Goal: Task Accomplishment & Management: Complete application form

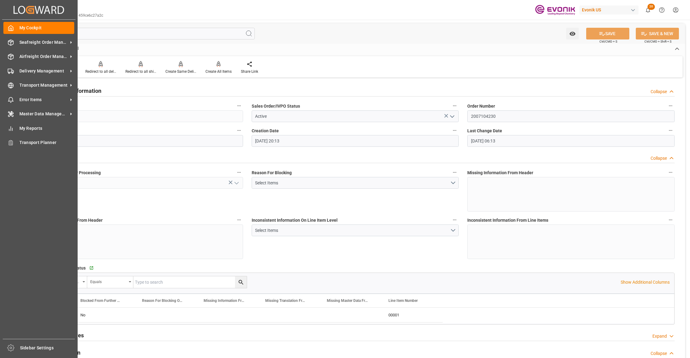
scroll to position [685, 0]
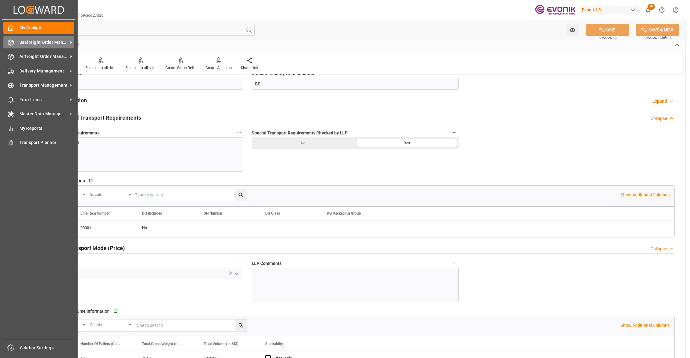
click at [39, 41] on span "Seafreight Order Management" at bounding box center [43, 42] width 49 height 6
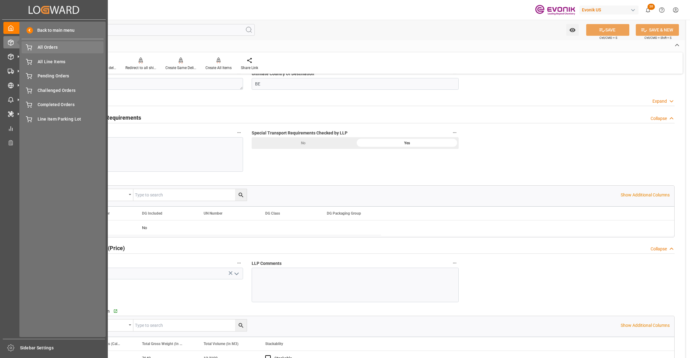
click at [56, 47] on span "All Orders" at bounding box center [71, 47] width 66 height 6
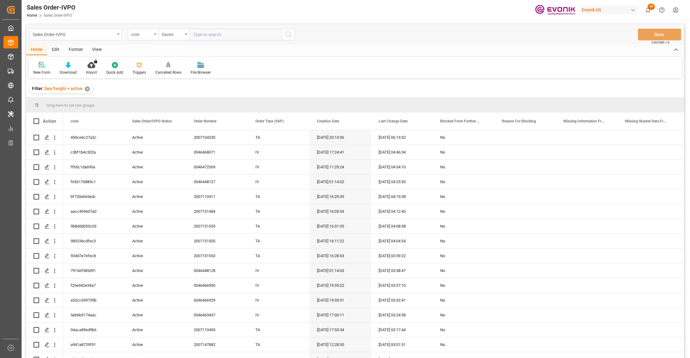
click at [148, 35] on div "code" at bounding box center [141, 33] width 21 height 7
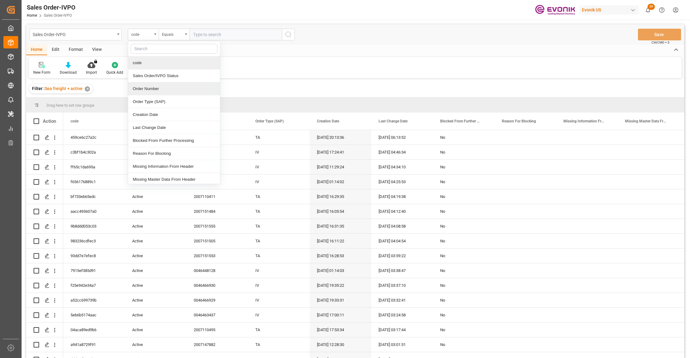
click at [157, 89] on div "Order Number" at bounding box center [174, 88] width 92 height 13
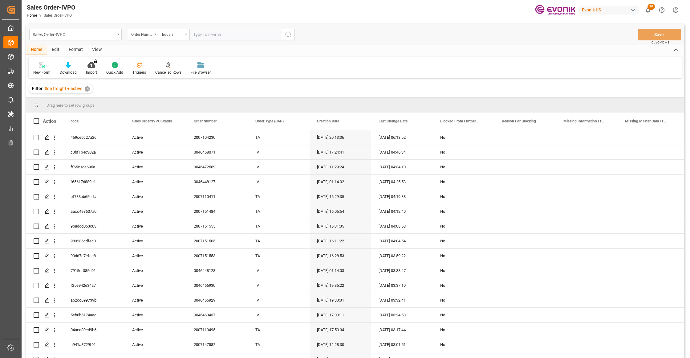
click at [205, 33] on input "text" at bounding box center [236, 35] width 92 height 12
paste input "0046473432"
type input "0046473432"
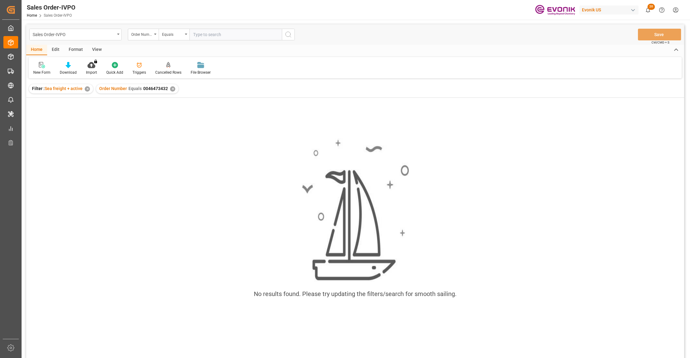
click at [168, 85] on div "Order Number Equals 0046473432 ✕" at bounding box center [137, 88] width 82 height 9
click at [171, 89] on div "✕" at bounding box center [172, 88] width 5 height 5
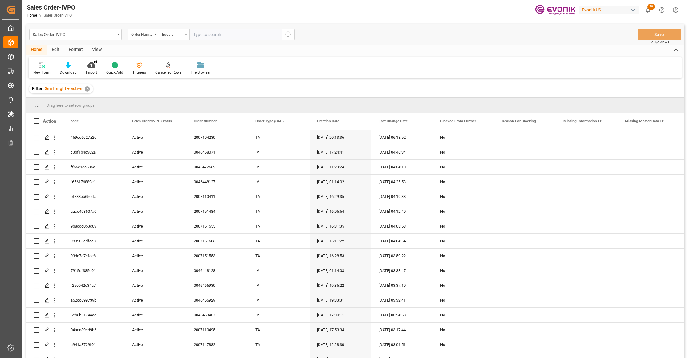
click at [205, 31] on input "text" at bounding box center [236, 35] width 92 height 12
paste input "0046473432"
type input "0046473432"
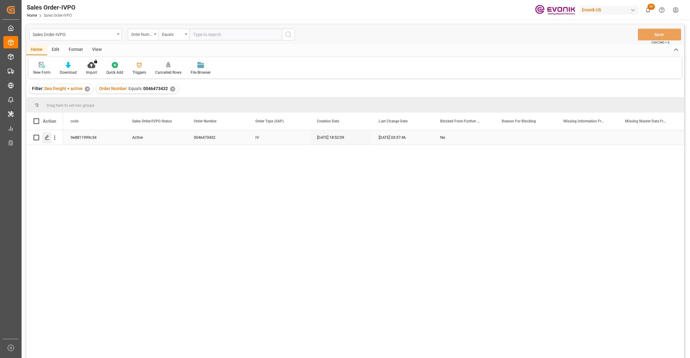
click at [50, 137] on div "Press SPACE to select this row." at bounding box center [46, 137] width 9 height 11
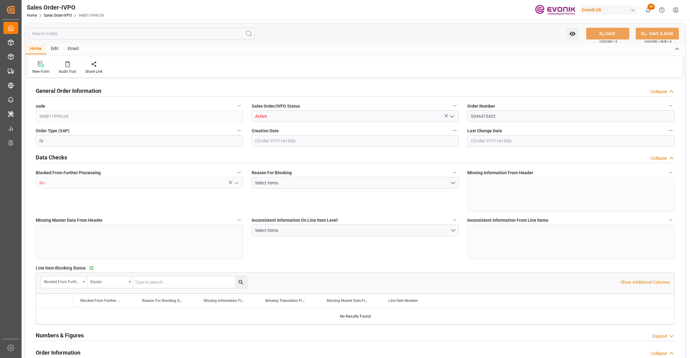
type input "NLRTM"
type input "0"
type input "1"
type input "2"
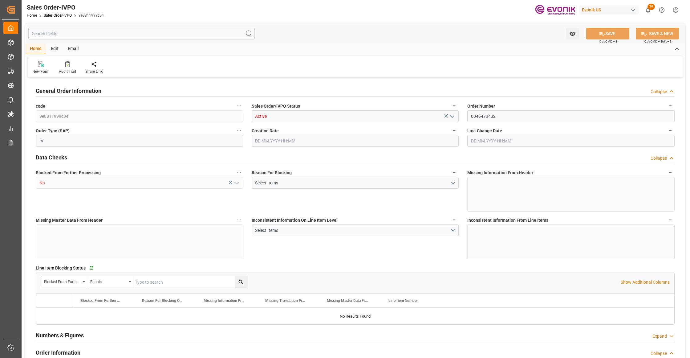
type input "16470"
type input "50.112"
type input "17000"
type input "30"
type input "[DATE] 18:52"
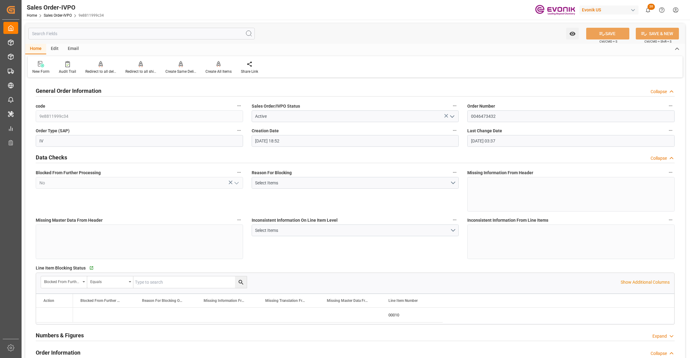
type input "[DATE] 03:37"
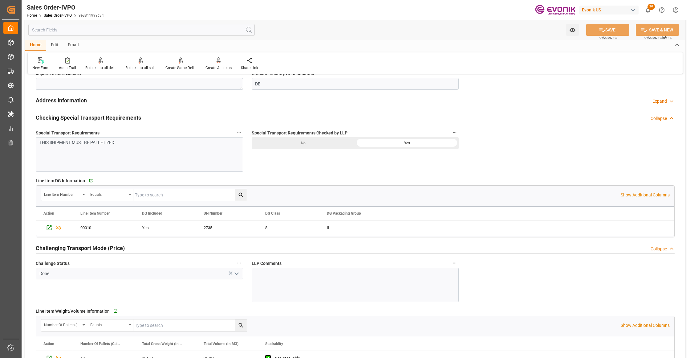
scroll to position [959, 0]
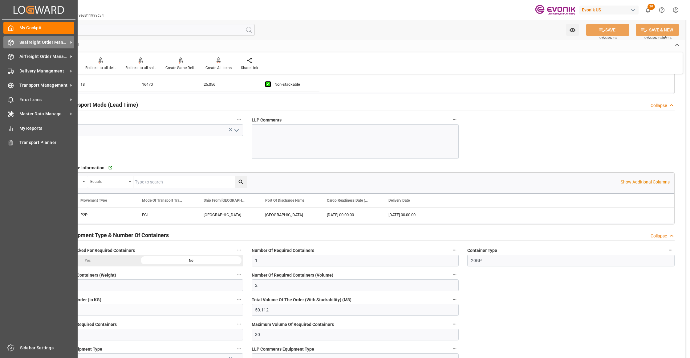
click at [43, 44] on span "Seafreight Order Management" at bounding box center [43, 42] width 49 height 6
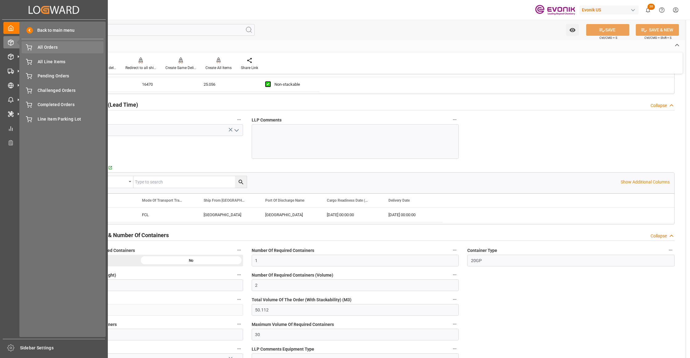
click at [56, 49] on span "All Orders" at bounding box center [71, 47] width 66 height 6
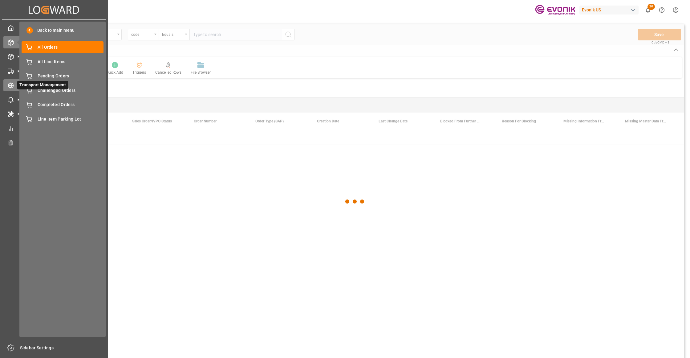
click at [8, 82] on icon at bounding box center [11, 85] width 6 height 6
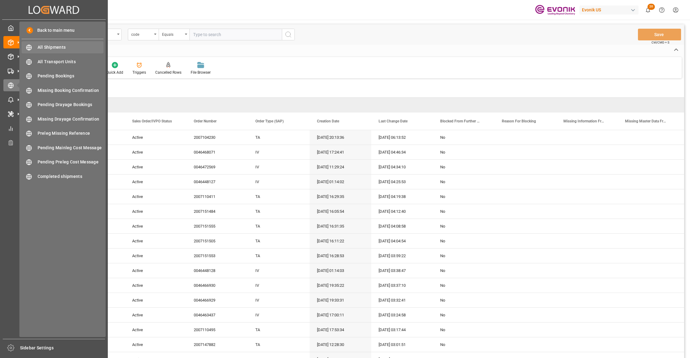
click at [61, 48] on span "All Shipments" at bounding box center [71, 47] width 66 height 6
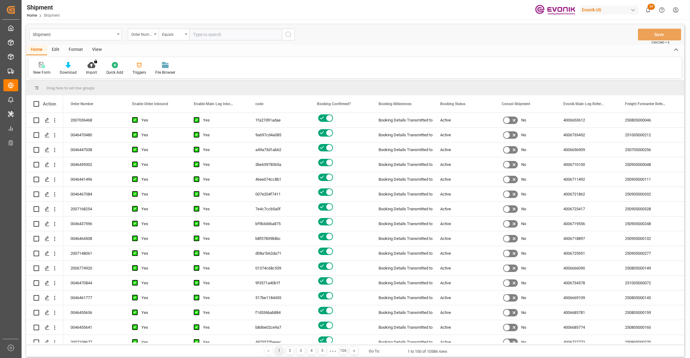
click at [204, 35] on input "text" at bounding box center [236, 35] width 92 height 12
paste input "0046466929"
type input "0046466929"
click at [290, 36] on line "search button" at bounding box center [290, 36] width 1 height 1
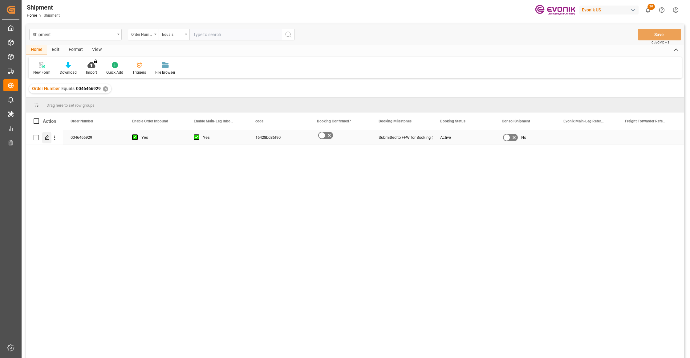
click at [46, 136] on icon "Press SPACE to select this row." at bounding box center [47, 137] width 5 height 5
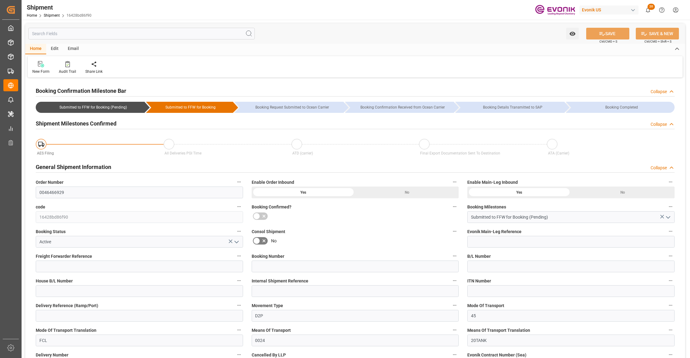
type input "USMSY"
type input "NLRTM"
type input "8888888"
type input "[DATE] 00:00"
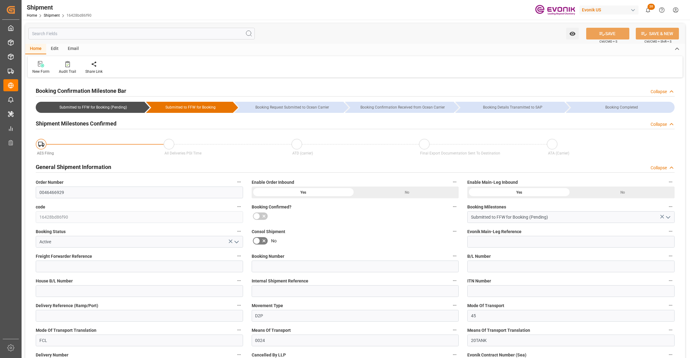
type input "[DATE] 00:00"
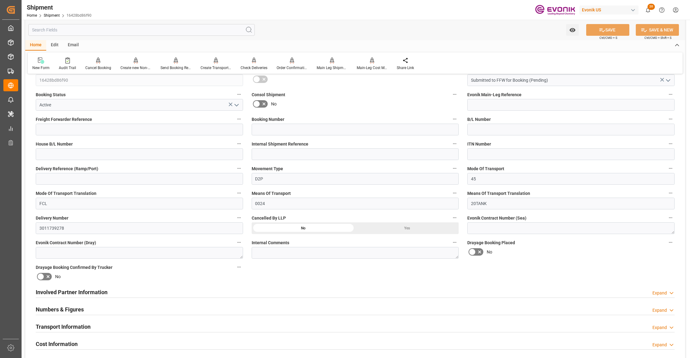
scroll to position [274, 0]
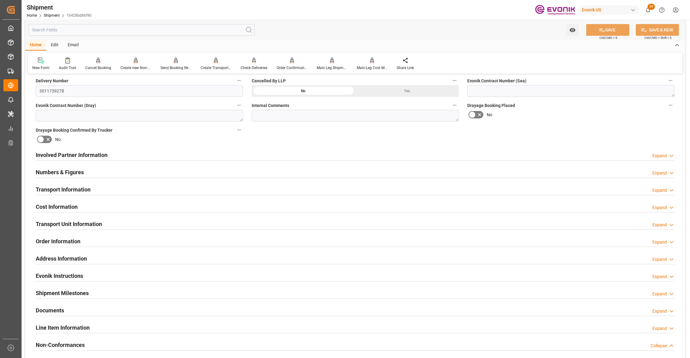
click at [224, 189] on div "Transport Information Expand" at bounding box center [355, 189] width 639 height 12
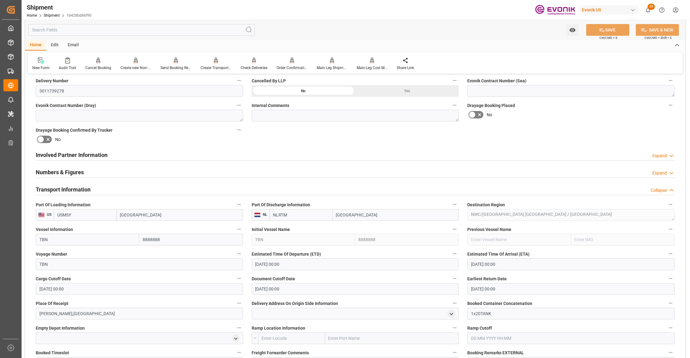
drag, startPoint x: 469, startPoint y: 151, endPoint x: 470, endPoint y: 159, distance: 8.5
click at [469, 151] on div "Involved Partner Information Expand" at bounding box center [355, 155] width 639 height 12
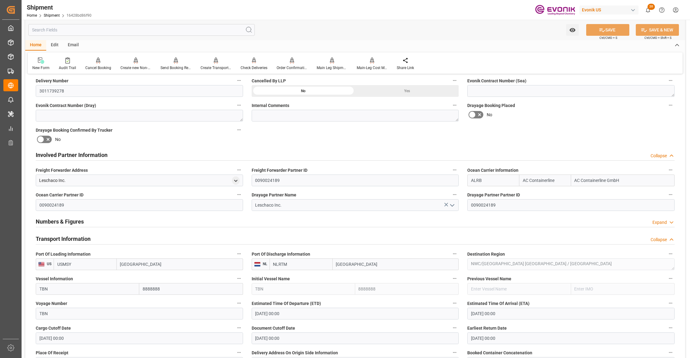
scroll to position [411, 0]
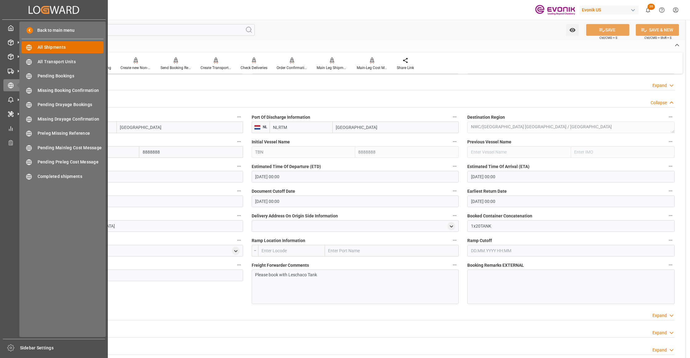
click at [63, 46] on span "All Shipments" at bounding box center [71, 47] width 66 height 6
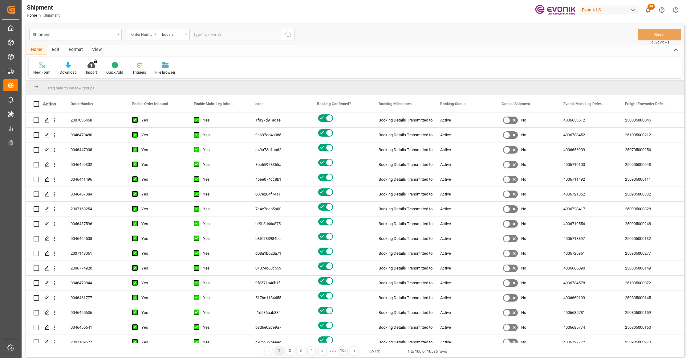
click at [147, 33] on div "Order Number" at bounding box center [141, 33] width 21 height 7
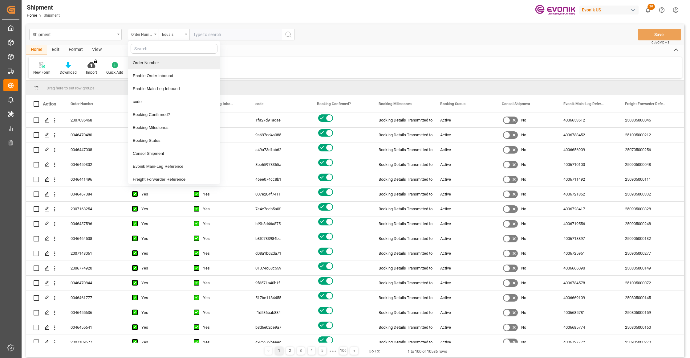
click at [231, 35] on input "text" at bounding box center [236, 35] width 92 height 12
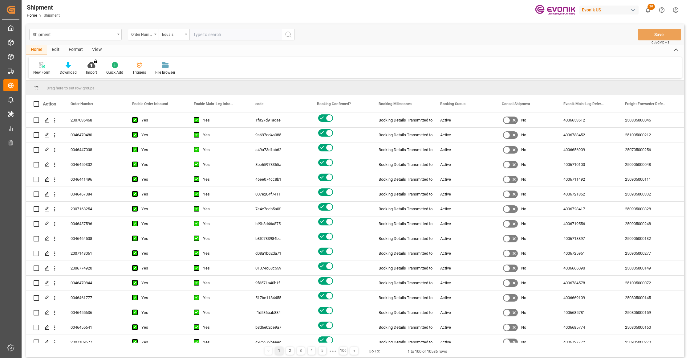
paste input "2007147882"
type input "2007147882"
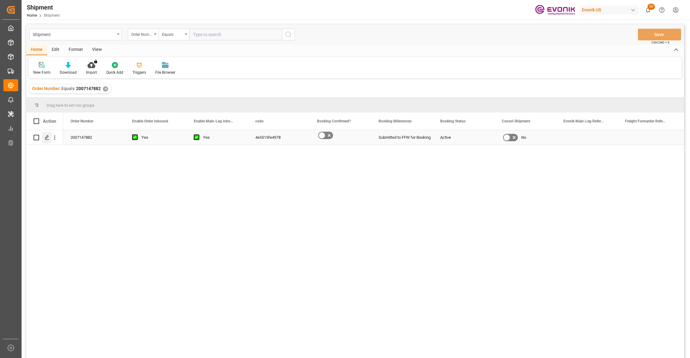
click at [48, 140] on div "Press SPACE to select this row." at bounding box center [46, 137] width 9 height 11
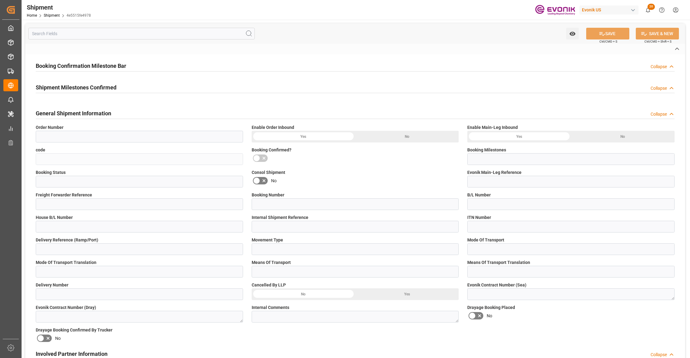
type input "2007147882"
type input "4e5515fe4978"
type input "Submitted to FFW for Booking"
type input "Active"
type input "D2P"
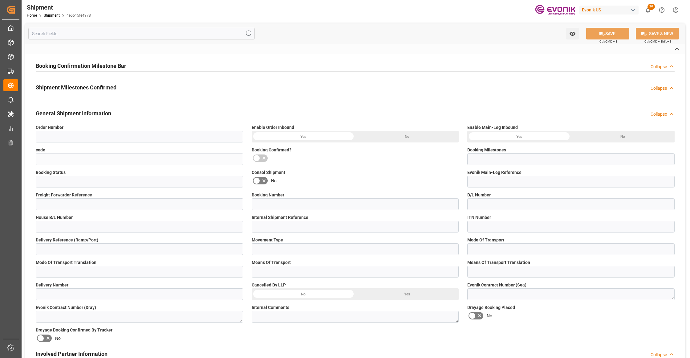
type input "45"
type input "FCL"
type input "0024"
type input "20TANK"
type input "[GEOGRAPHIC_DATA]"
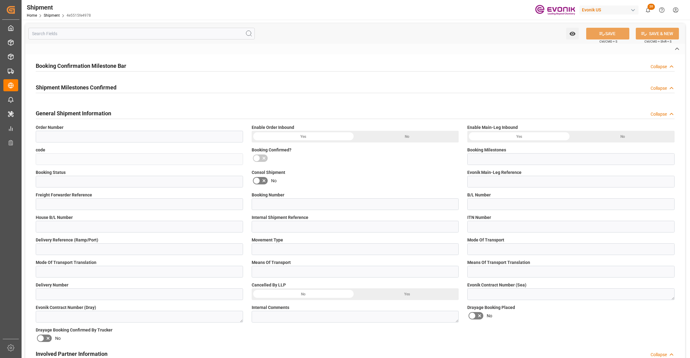
type input "[GEOGRAPHIC_DATA]"
type textarea "[GEOGRAPHIC_DATA]"
type input "TBN"
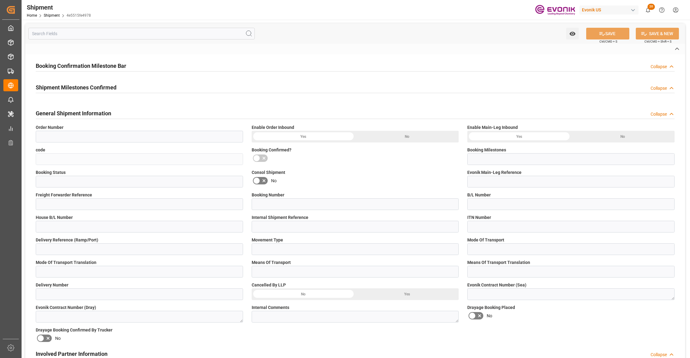
type input "TBN"
type input "[GEOGRAPHIC_DATA],[GEOGRAPHIC_DATA]"
type input "1x20TANK"
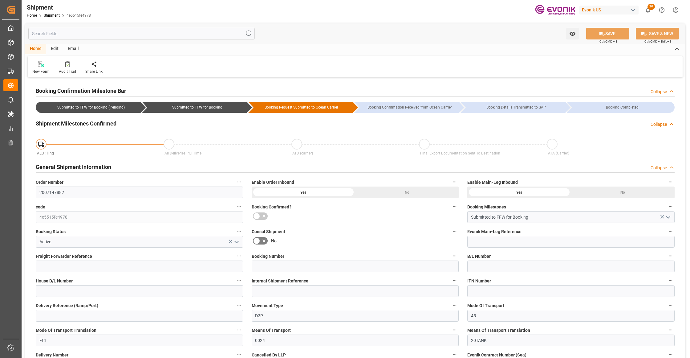
type input "USJAX"
type input "BRRIO"
type input "8888888"
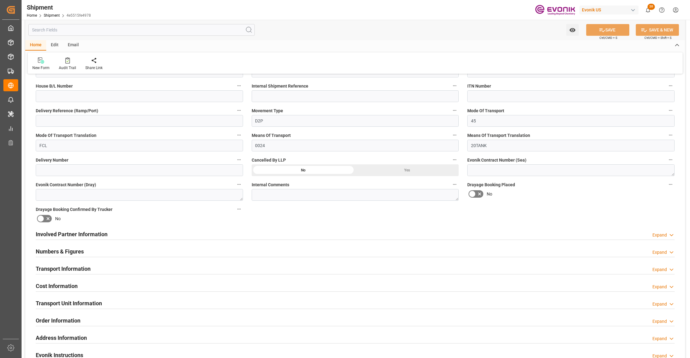
type input "[DATE] 00:00"
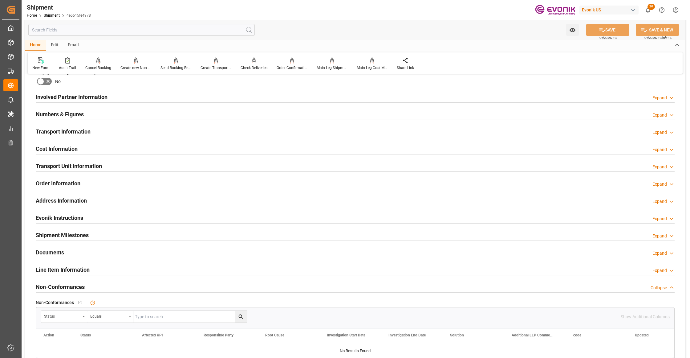
scroll to position [195, 0]
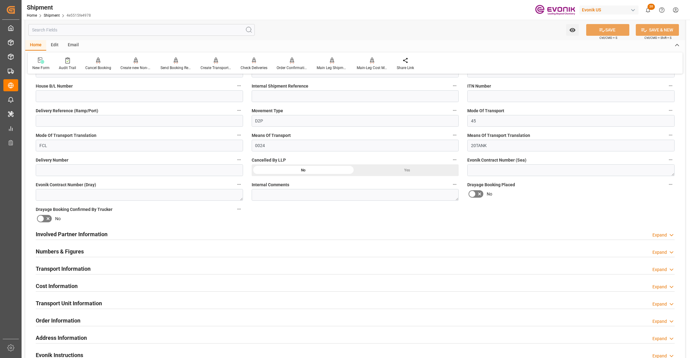
click at [213, 267] on div "Transport Information Expand" at bounding box center [355, 268] width 639 height 12
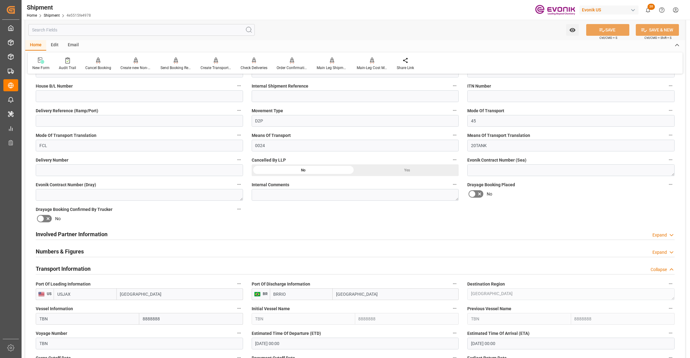
scroll to position [332, 0]
